Goal: Task Accomplishment & Management: Manage account settings

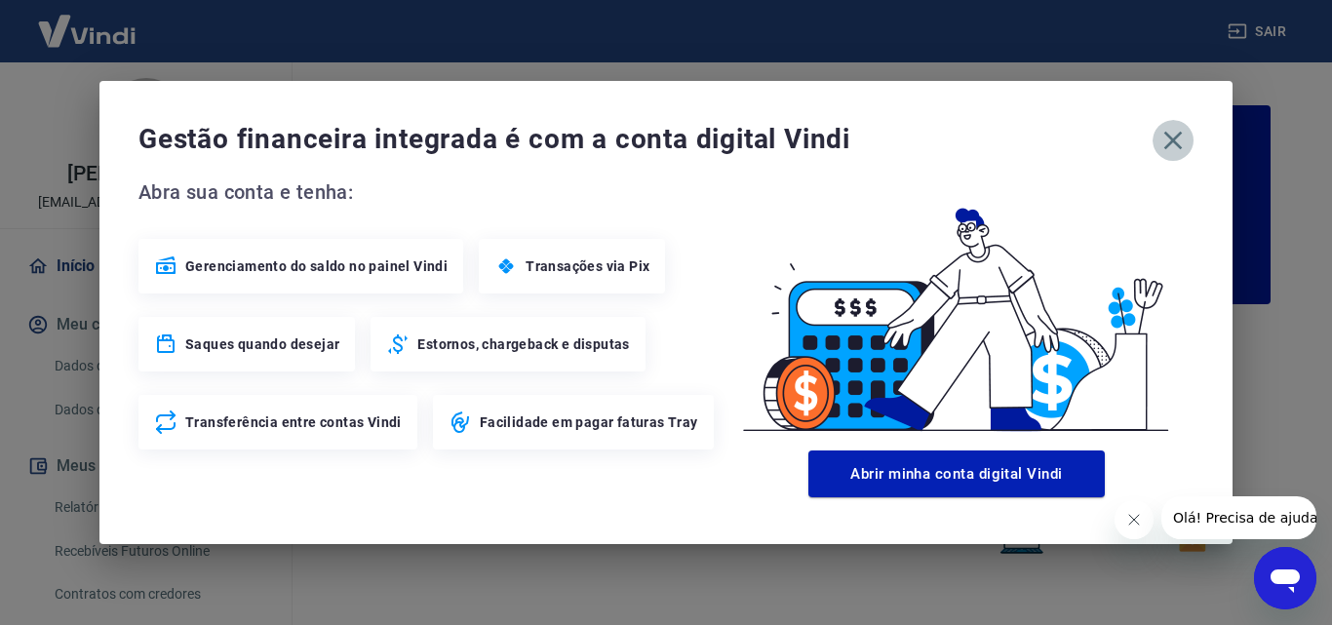
click at [1168, 138] on icon "button" at bounding box center [1172, 140] width 31 height 31
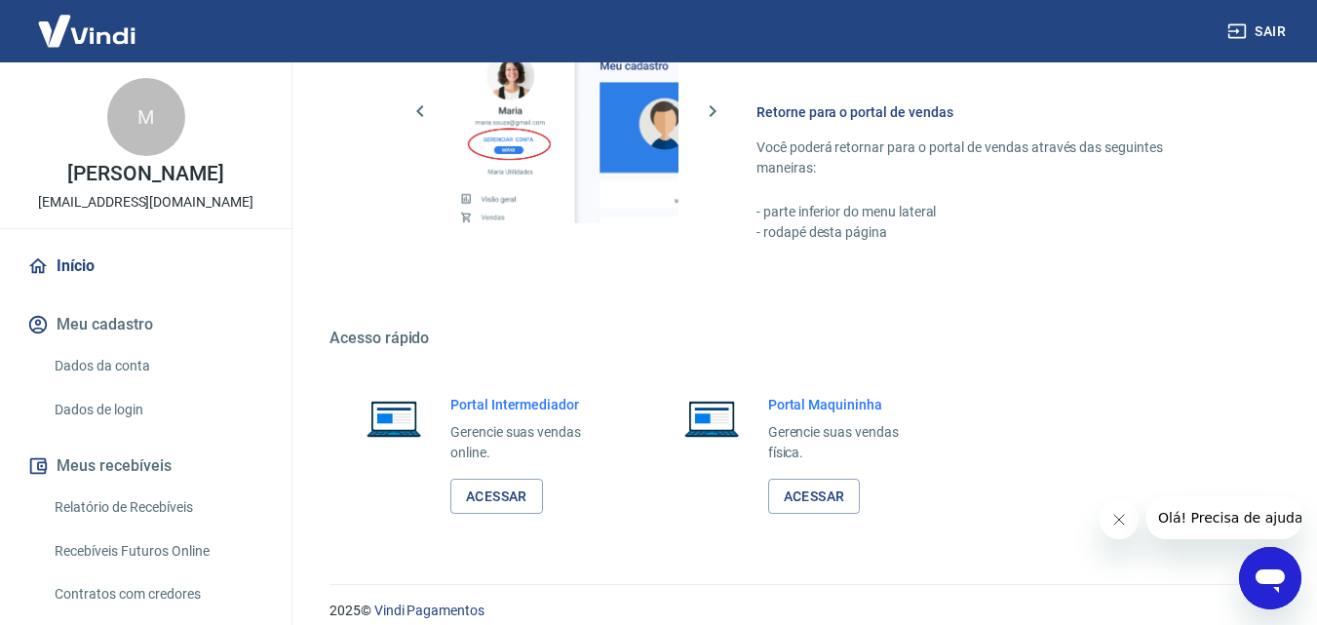
scroll to position [1170, 0]
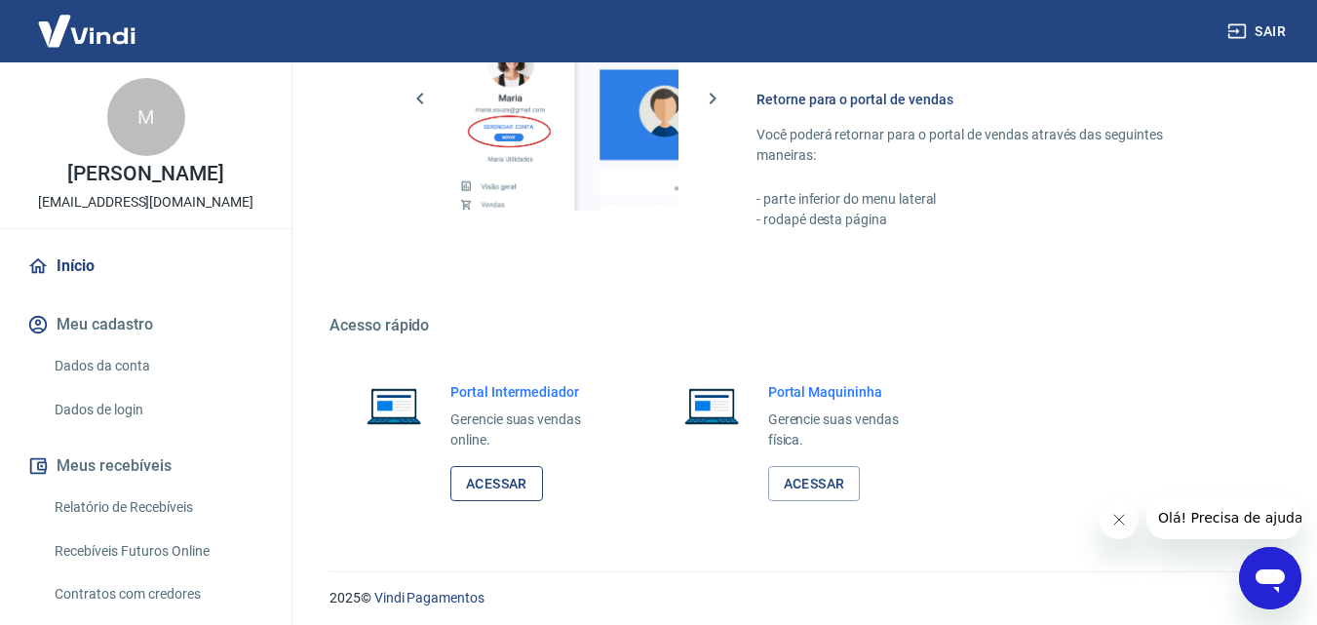
click at [522, 482] on link "Acessar" at bounding box center [496, 484] width 93 height 36
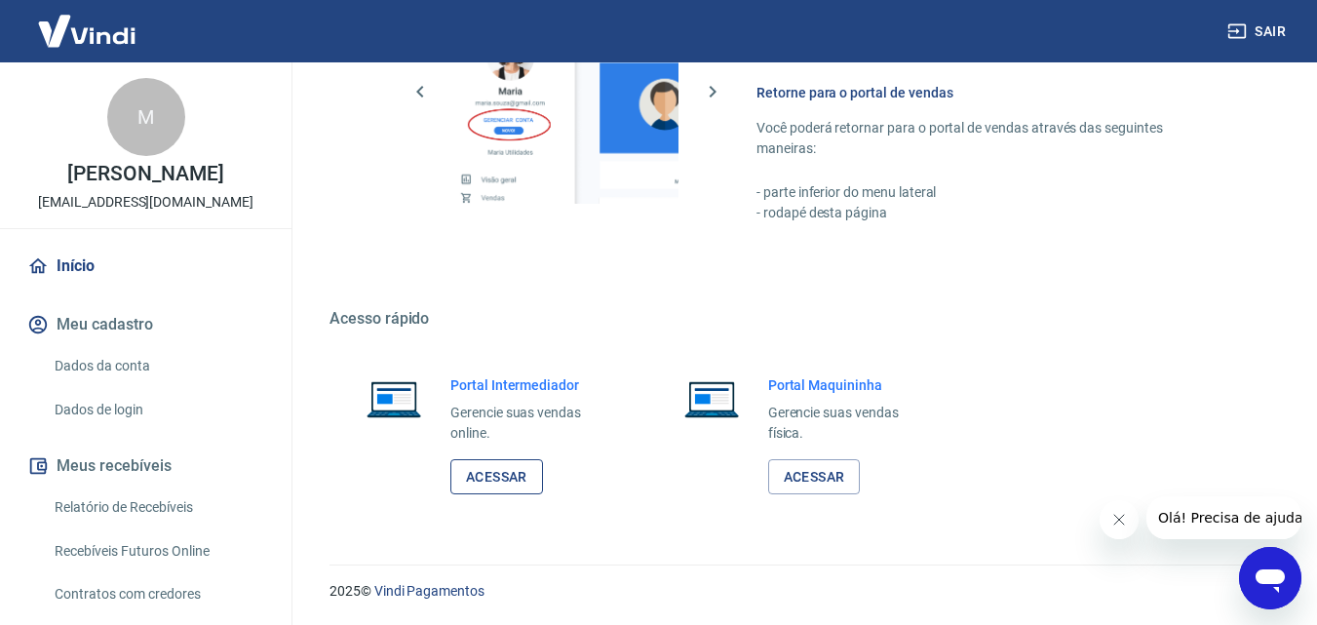
click at [515, 471] on link "Acessar" at bounding box center [496, 477] width 93 height 36
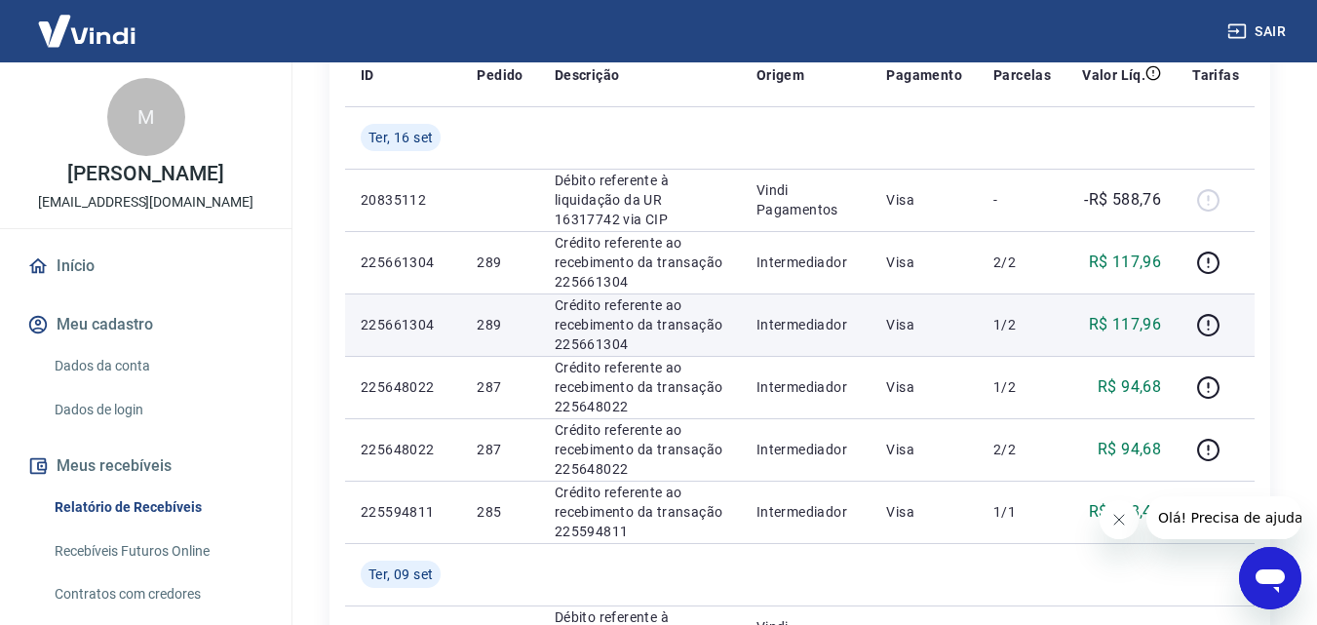
scroll to position [390, 0]
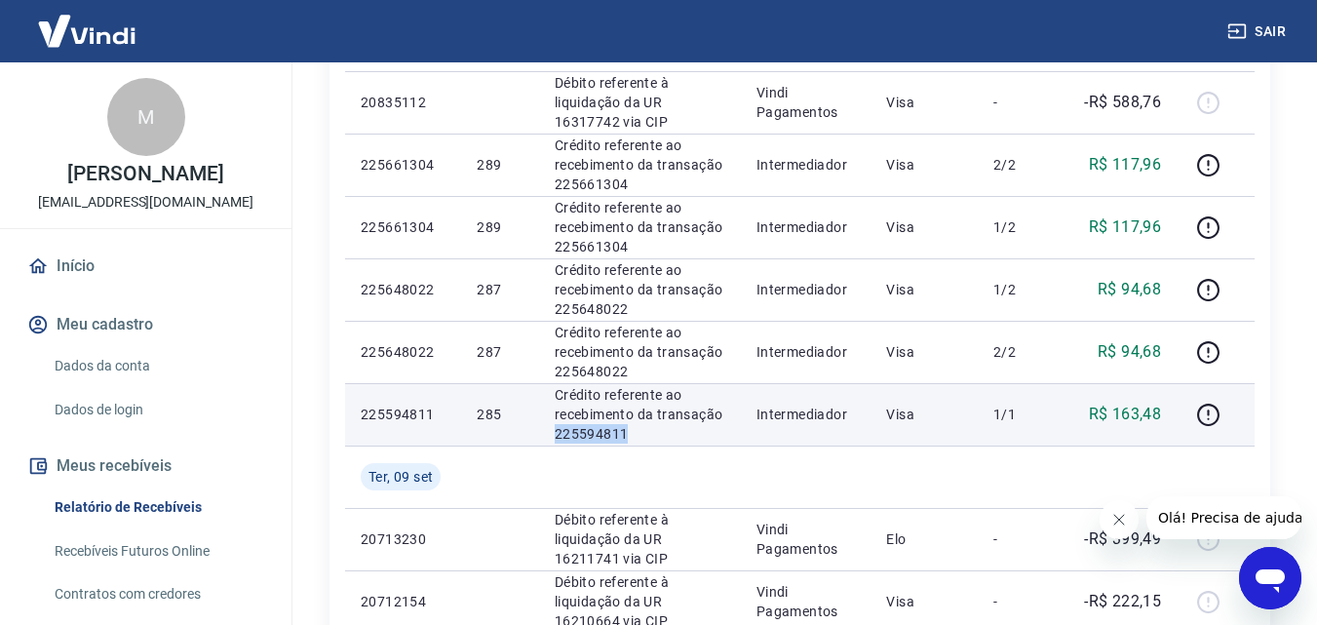
drag, startPoint x: 626, startPoint y: 432, endPoint x: 540, endPoint y: 426, distance: 86.0
click at [540, 426] on td "Crédito referente ao recebimento da transação 225594811" at bounding box center [640, 414] width 202 height 62
copy p "225594811"
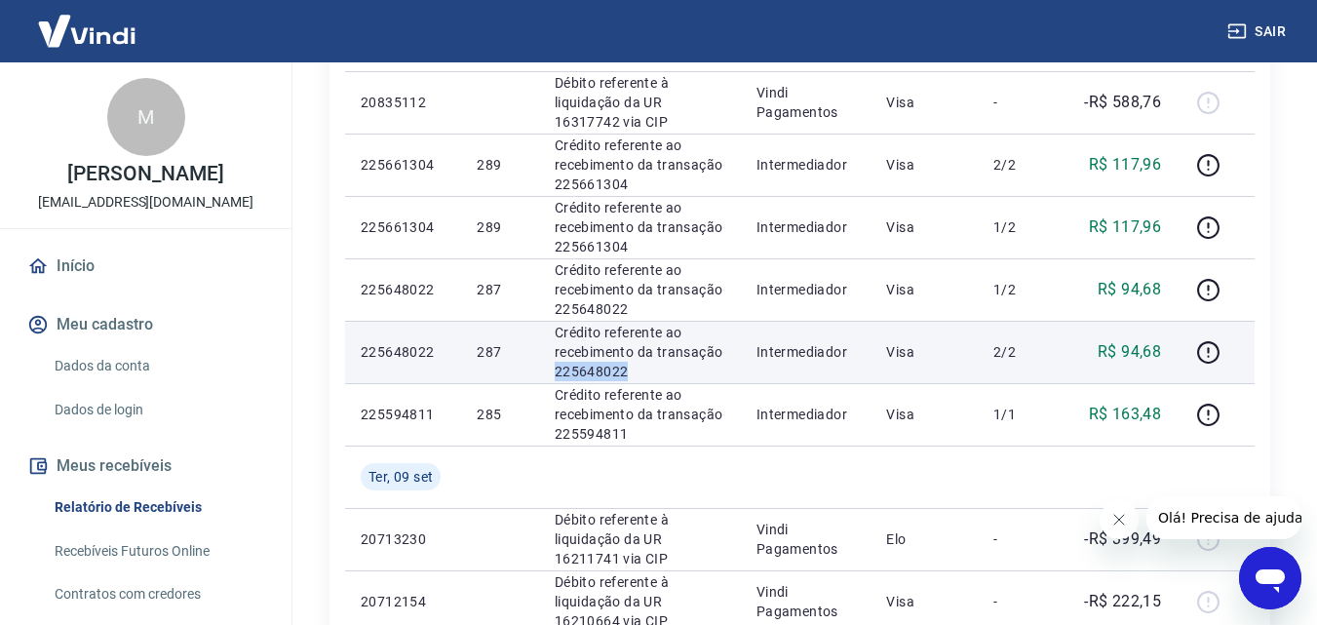
drag, startPoint x: 631, startPoint y: 374, endPoint x: 557, endPoint y: 373, distance: 74.1
click at [557, 373] on p "Crédito referente ao recebimento da transação 225648022" at bounding box center [640, 352] width 171 height 59
copy p "225648022"
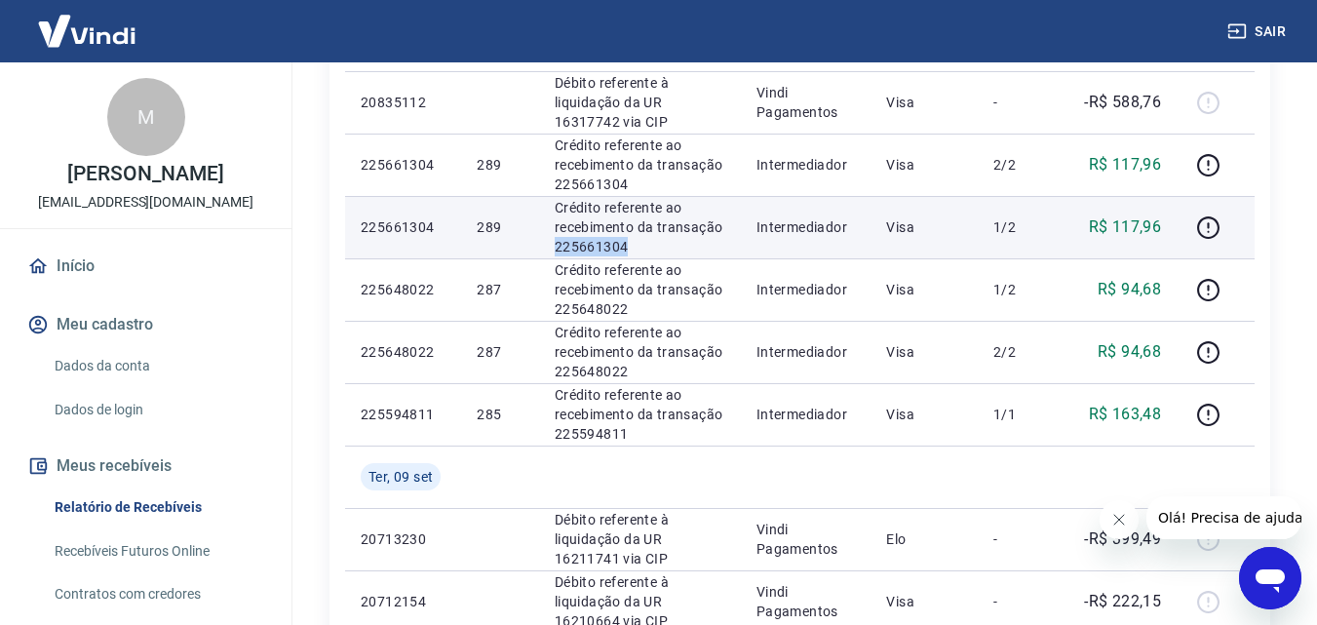
drag, startPoint x: 631, startPoint y: 241, endPoint x: 556, endPoint y: 242, distance: 75.1
click at [556, 242] on p "Crédito referente ao recebimento da transação 225661304" at bounding box center [640, 227] width 171 height 59
copy p "225661304"
